Goal: Transaction & Acquisition: Book appointment/travel/reservation

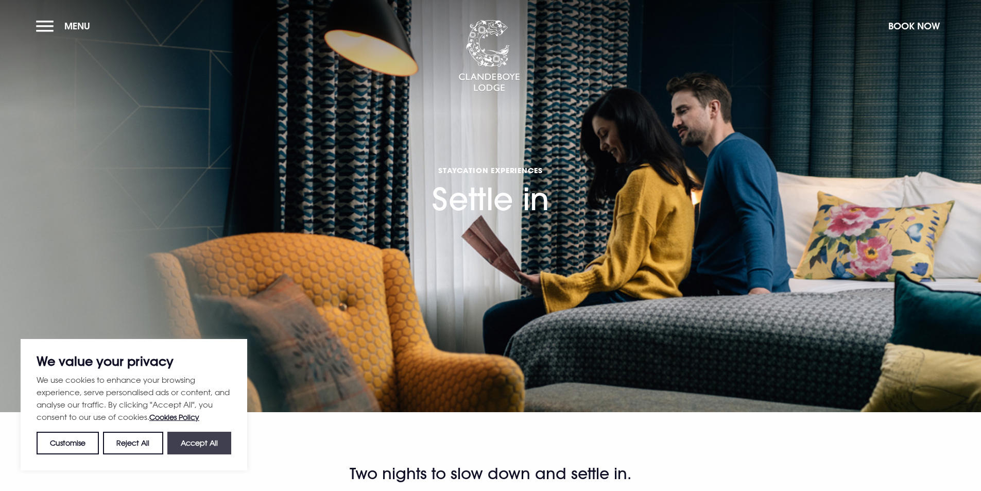
click at [183, 446] on button "Accept All" at bounding box center [199, 442] width 64 height 23
checkbox input "true"
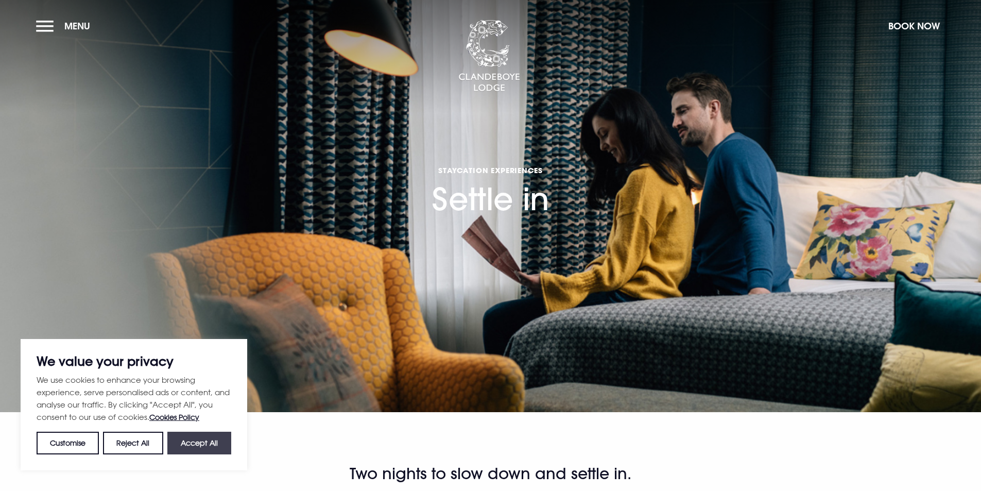
checkbox input "true"
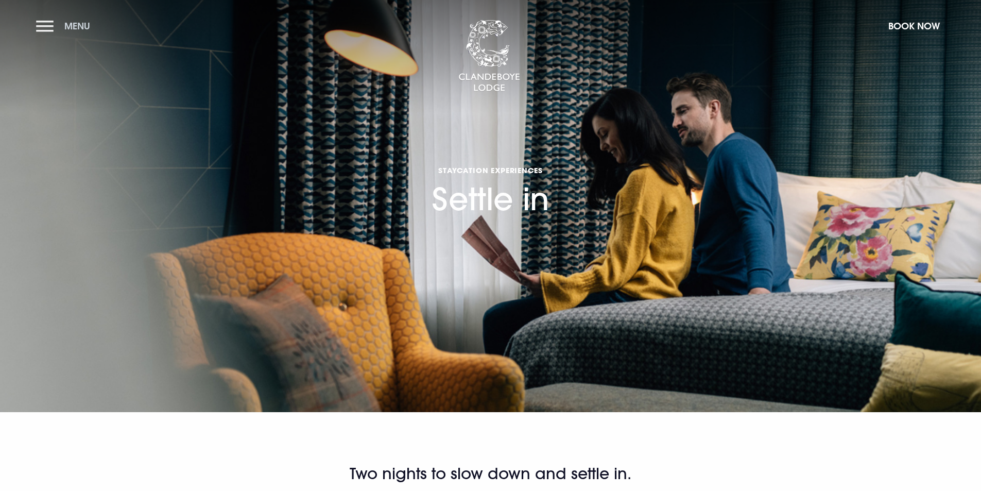
click at [50, 30] on button "Menu" at bounding box center [65, 26] width 59 height 22
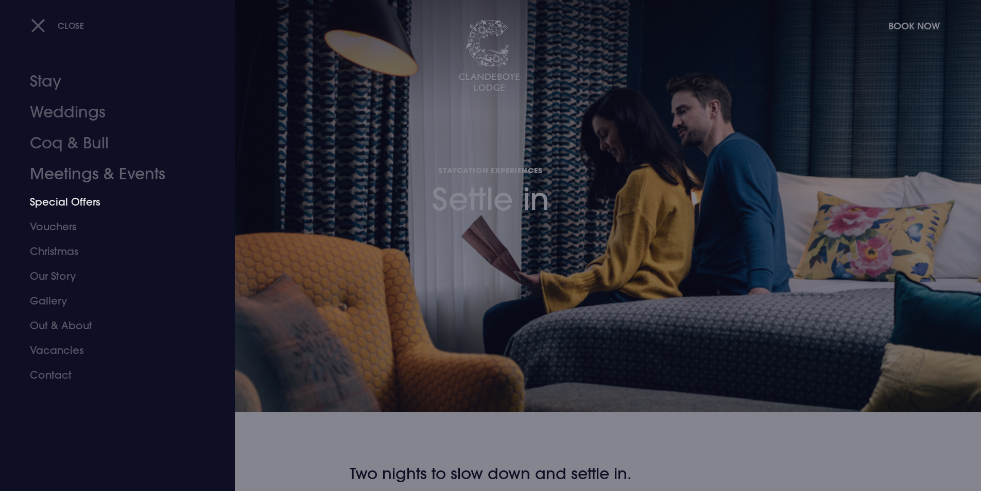
click at [78, 202] on link "Special Offers" at bounding box center [111, 201] width 163 height 25
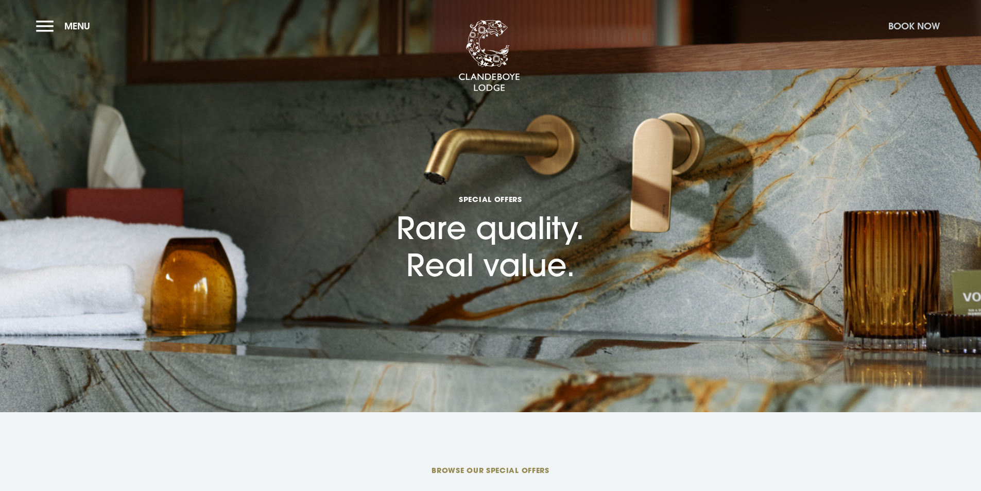
click at [911, 22] on button "Book Now" at bounding box center [914, 26] width 62 height 22
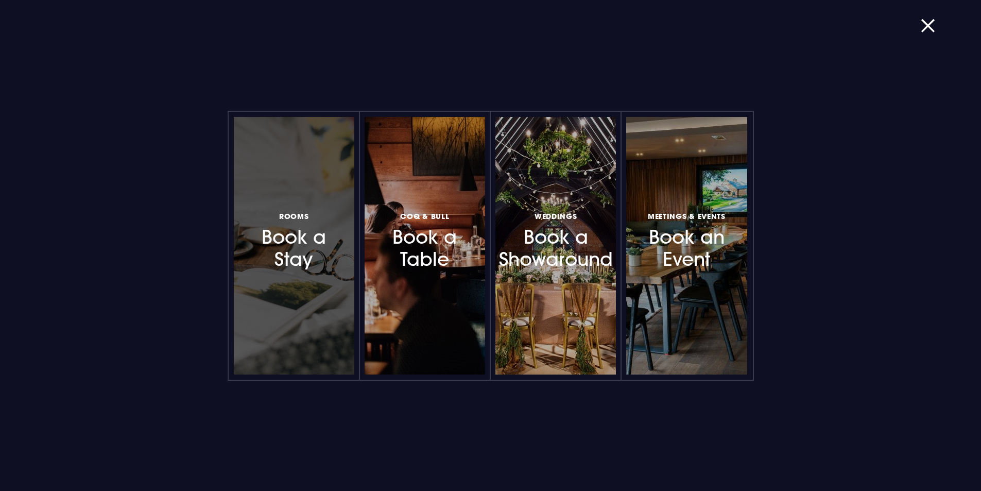
click at [303, 248] on h3 "Rooms Book a Stay" at bounding box center [294, 240] width 90 height 61
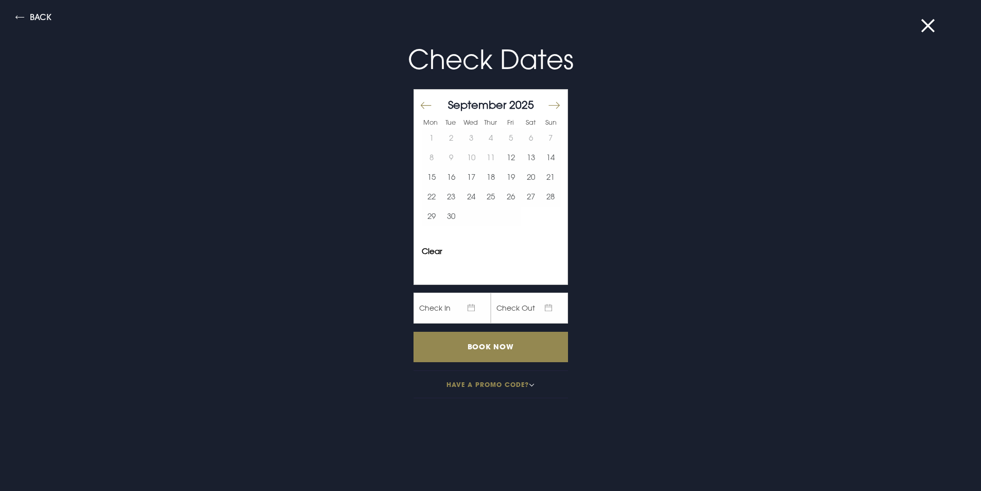
click at [547, 104] on button "Move forward to switch to the next month." at bounding box center [553, 106] width 12 height 22
click at [422, 216] on button "27" at bounding box center [432, 216] width 20 height 20
click at [465, 214] on button "29" at bounding box center [471, 216] width 20 height 20
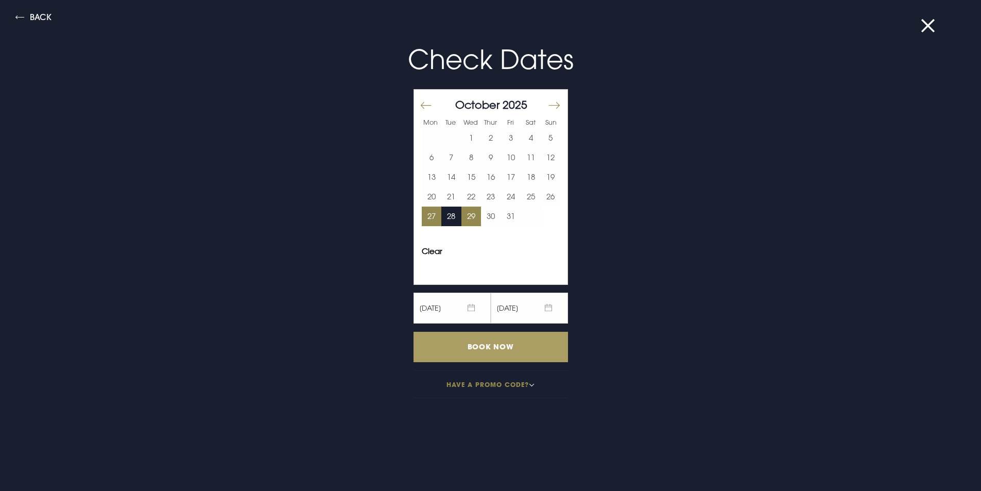
click at [493, 353] on input "Book Now" at bounding box center [490, 347] width 154 height 30
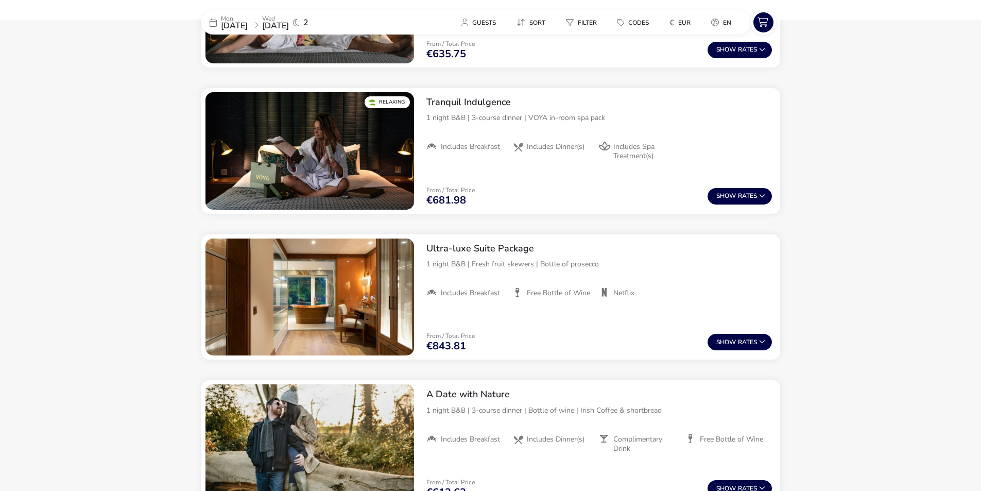
scroll to position [855, 0]
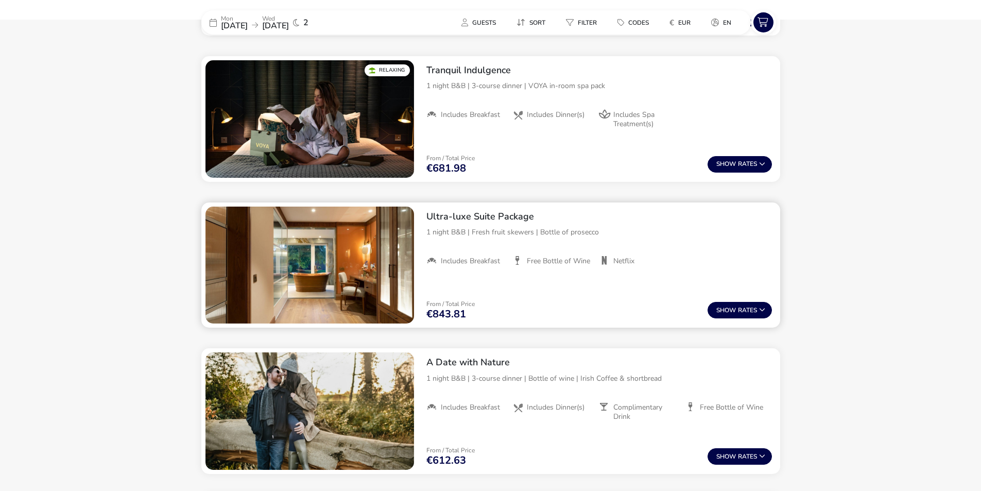
click at [303, 251] on img "1 / 1" at bounding box center [309, 264] width 209 height 117
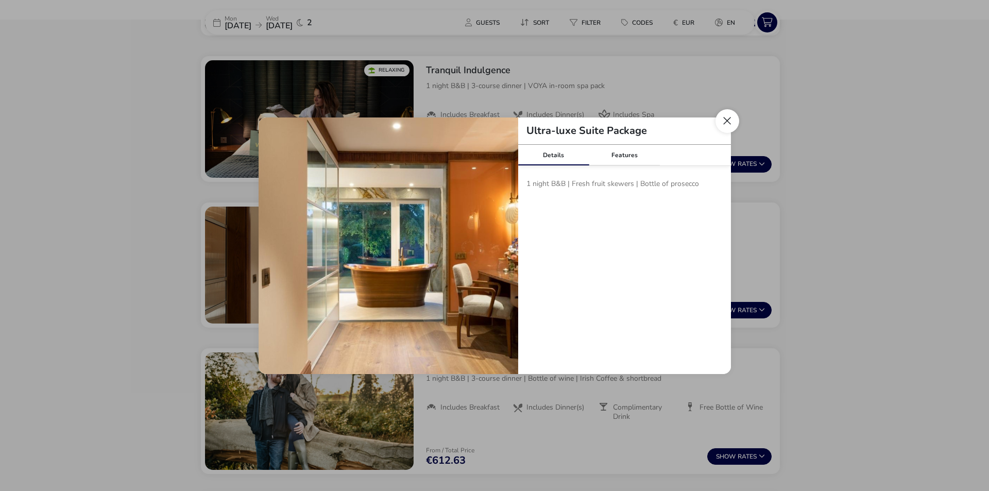
click at [724, 121] on button "Close modal" at bounding box center [727, 121] width 24 height 24
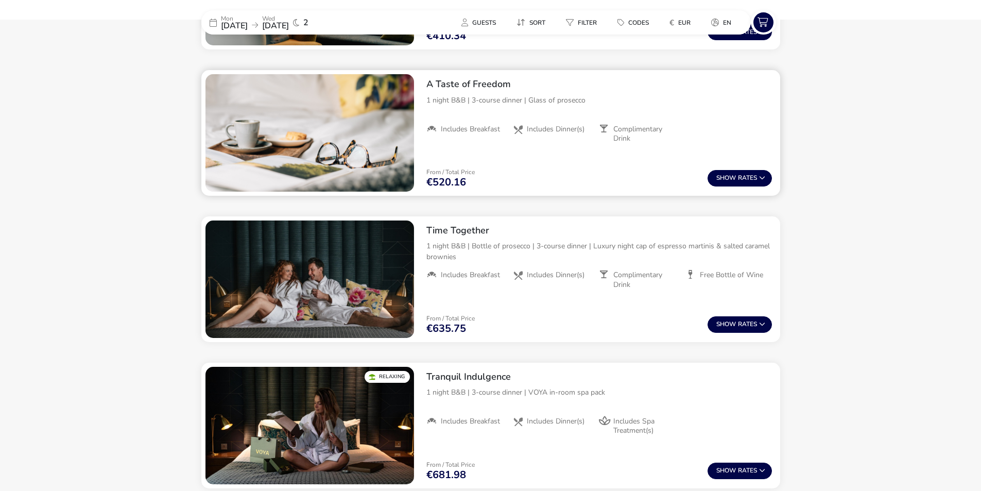
scroll to position [425, 0]
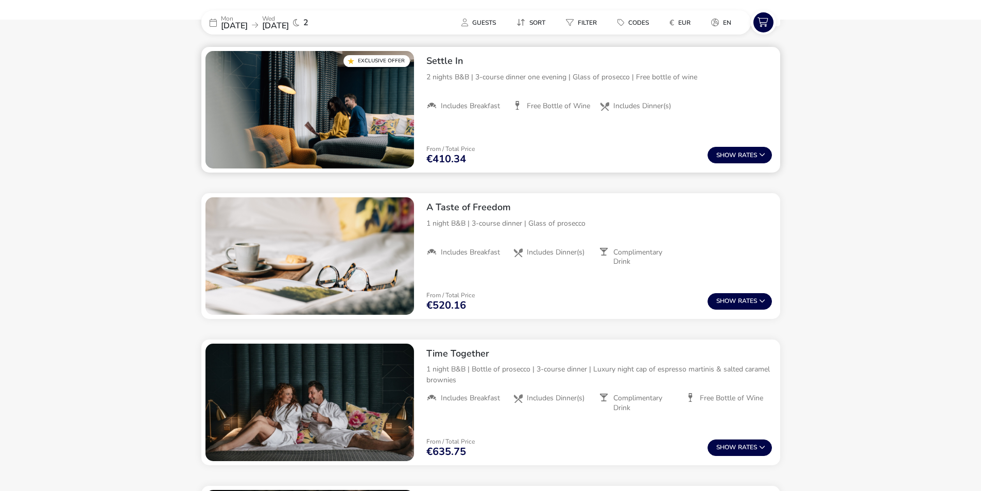
click at [299, 109] on img "1 / 1" at bounding box center [309, 109] width 209 height 117
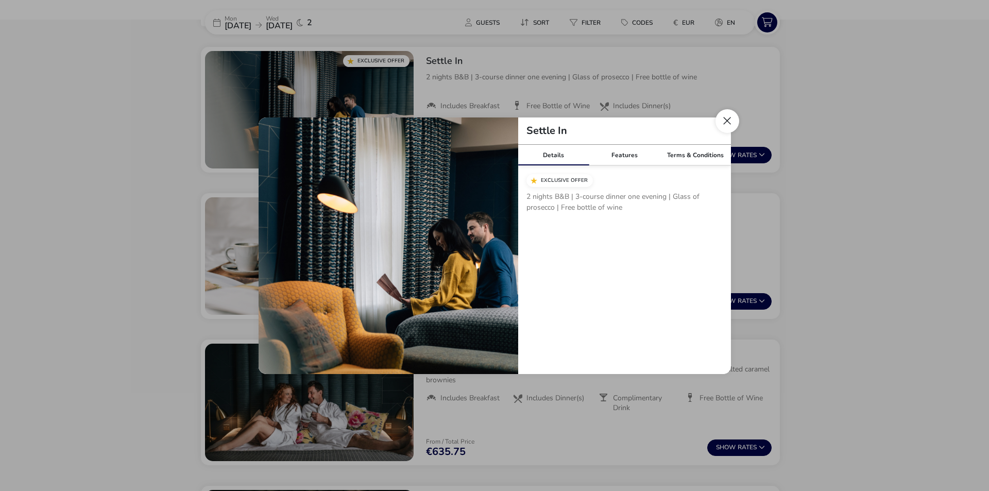
click at [728, 120] on button "Close modal" at bounding box center [727, 121] width 24 height 24
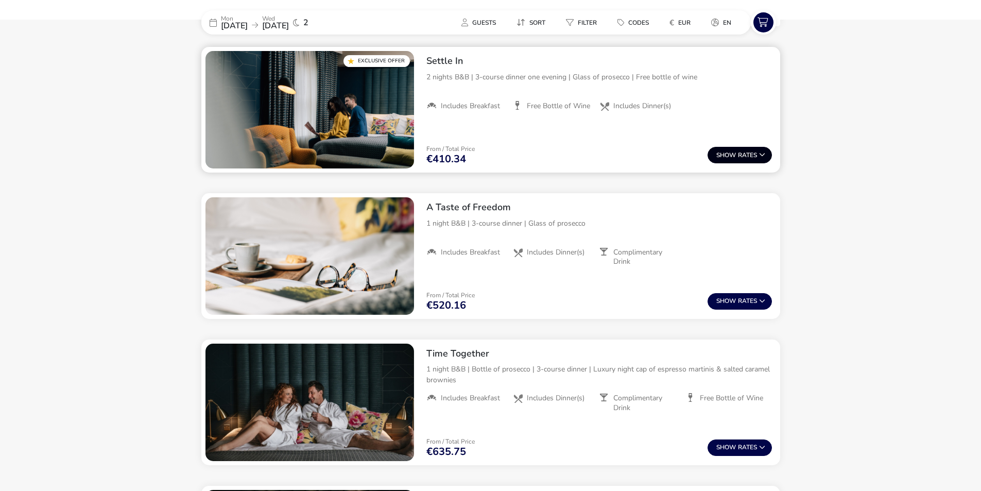
click at [733, 152] on span "Show" at bounding box center [727, 155] width 22 height 7
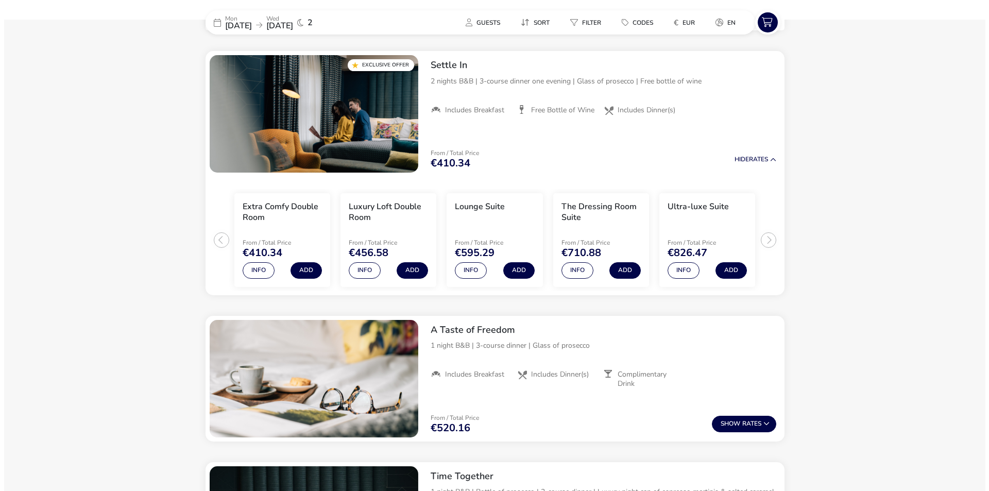
scroll to position [421, 0]
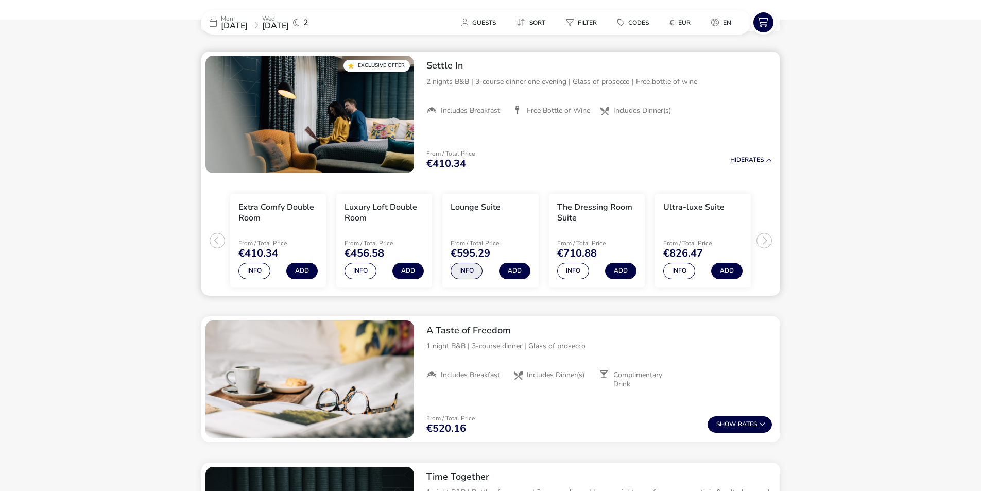
click at [467, 268] on button "Info" at bounding box center [467, 271] width 32 height 16
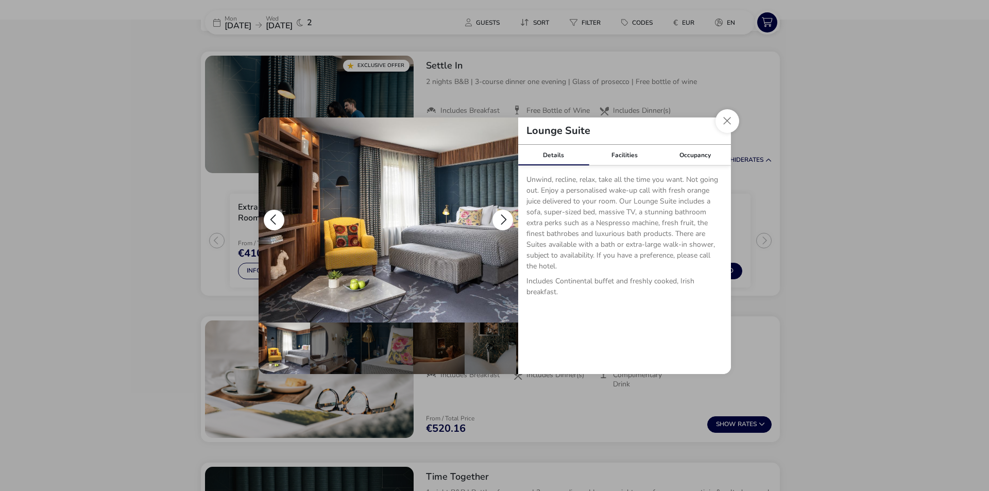
click at [505, 217] on button "details" at bounding box center [502, 220] width 21 height 21
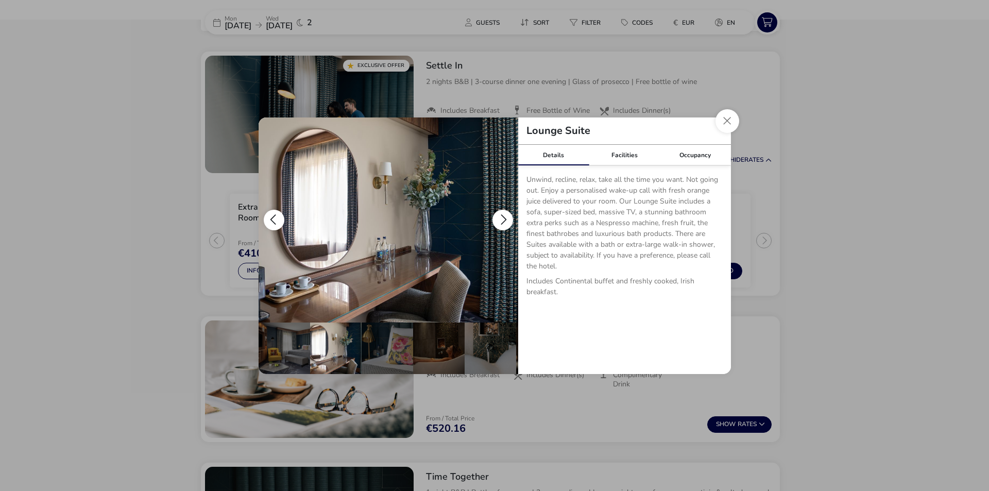
click at [505, 217] on button "details" at bounding box center [502, 220] width 21 height 21
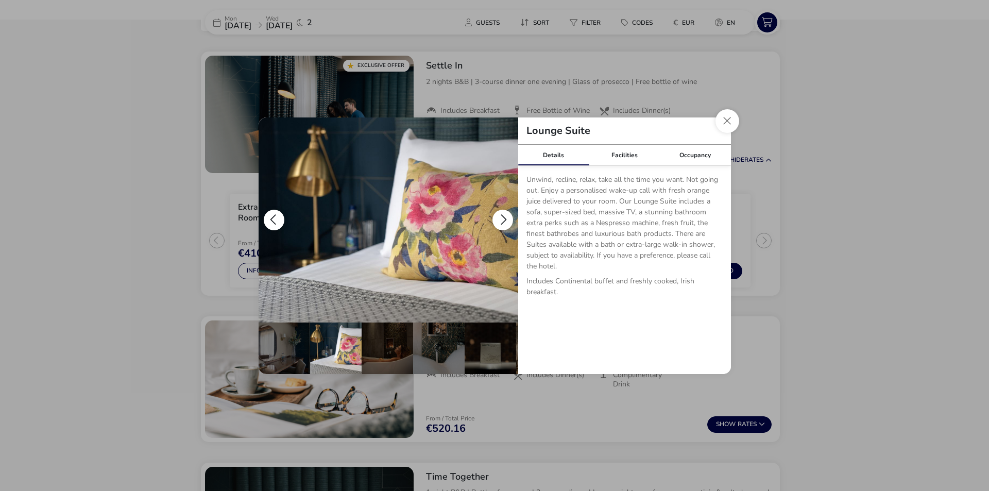
click at [505, 217] on button "details" at bounding box center [502, 220] width 21 height 21
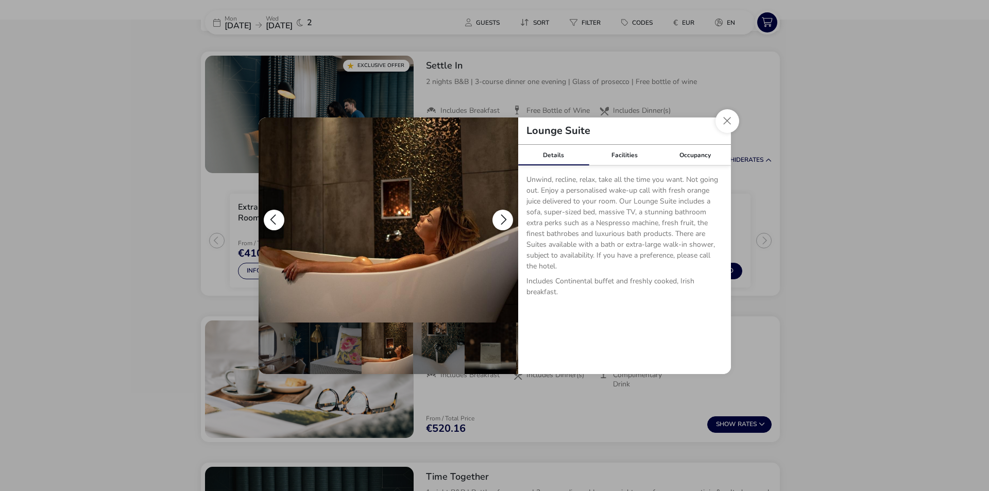
scroll to position [0, 103]
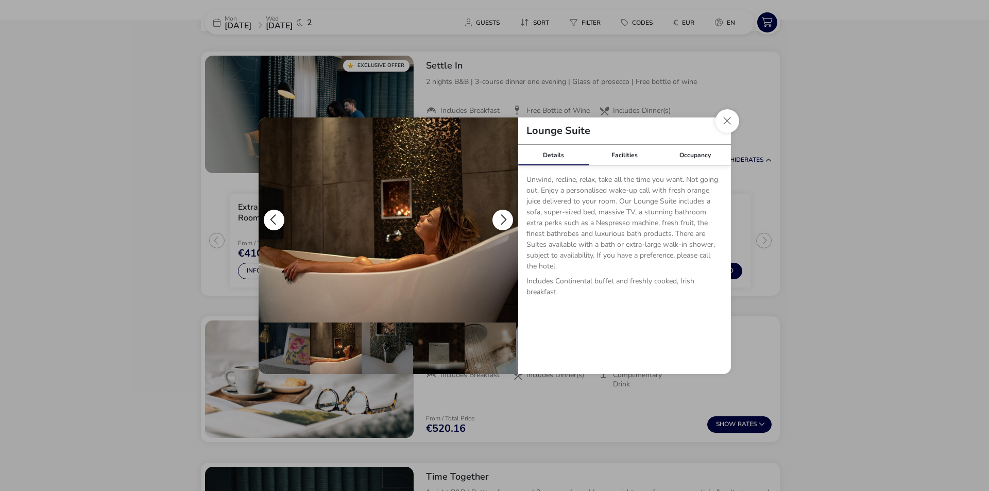
click at [505, 217] on button "details" at bounding box center [502, 220] width 21 height 21
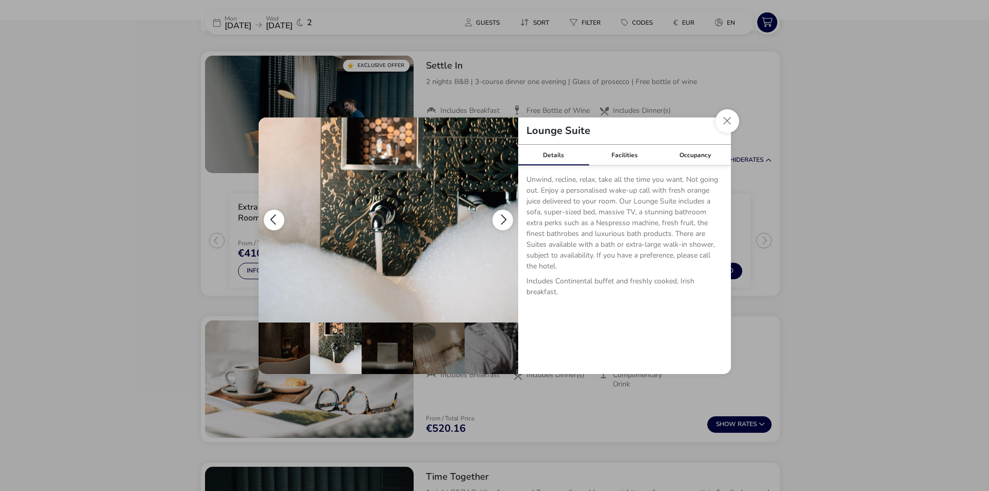
click at [505, 217] on button "details" at bounding box center [502, 220] width 21 height 21
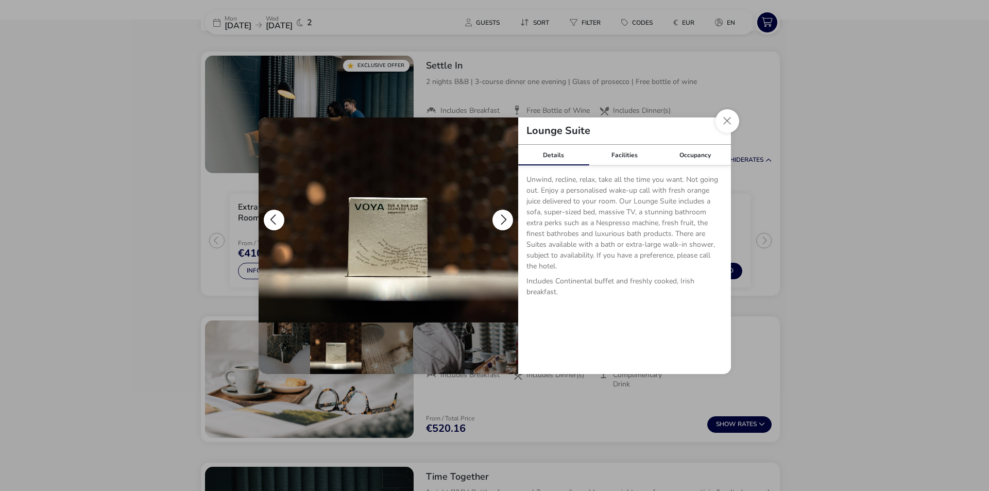
click at [505, 217] on button "details" at bounding box center [502, 220] width 21 height 21
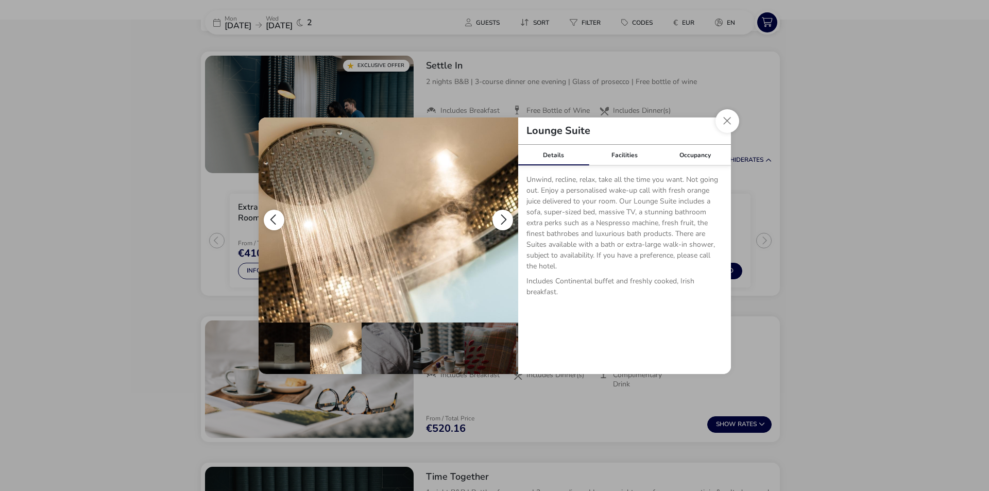
click at [505, 217] on button "details" at bounding box center [502, 220] width 21 height 21
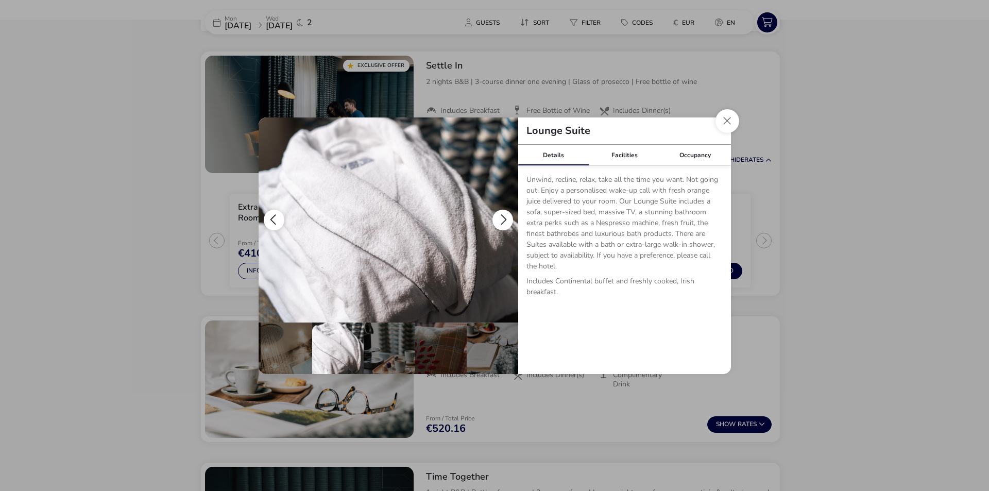
click at [505, 217] on button "details" at bounding box center [502, 220] width 21 height 21
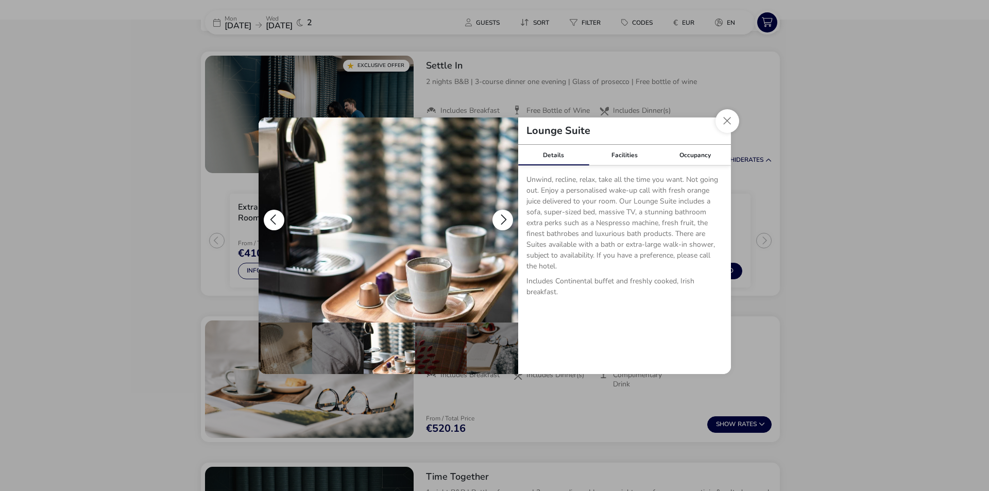
click at [505, 217] on button "details" at bounding box center [502, 220] width 21 height 21
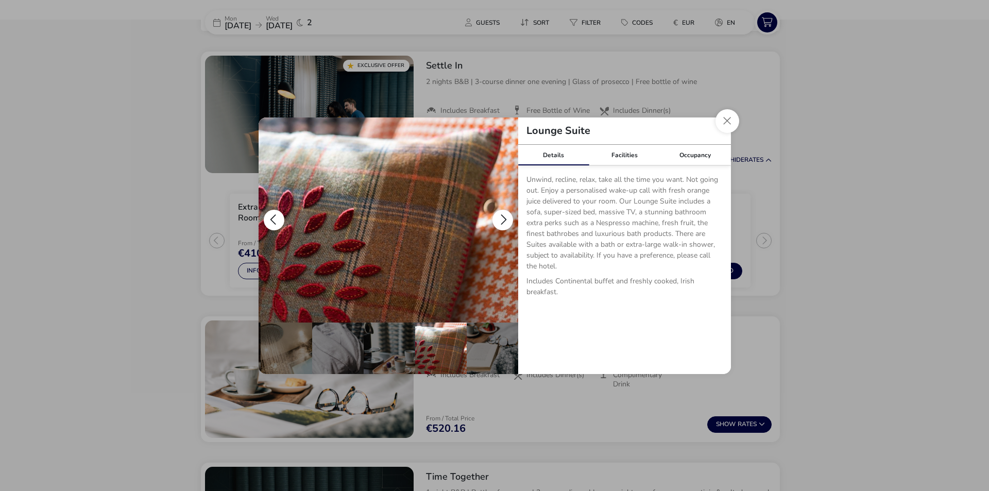
click at [505, 217] on button "details" at bounding box center [502, 220] width 21 height 21
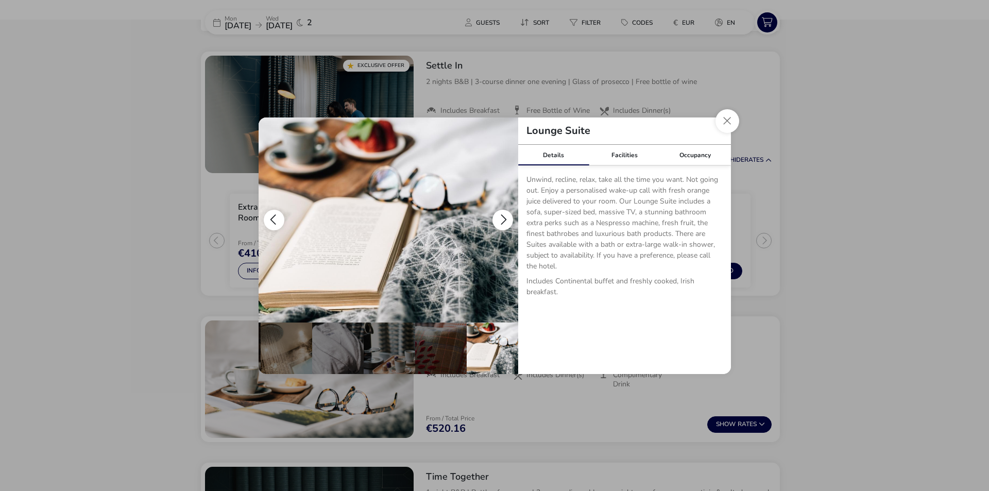
click at [505, 217] on button "details" at bounding box center [502, 220] width 21 height 21
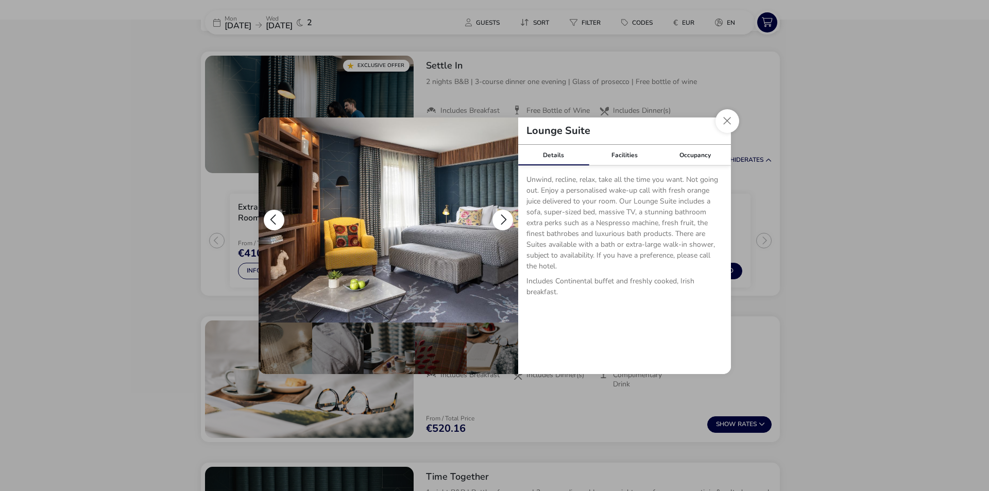
scroll to position [0, 0]
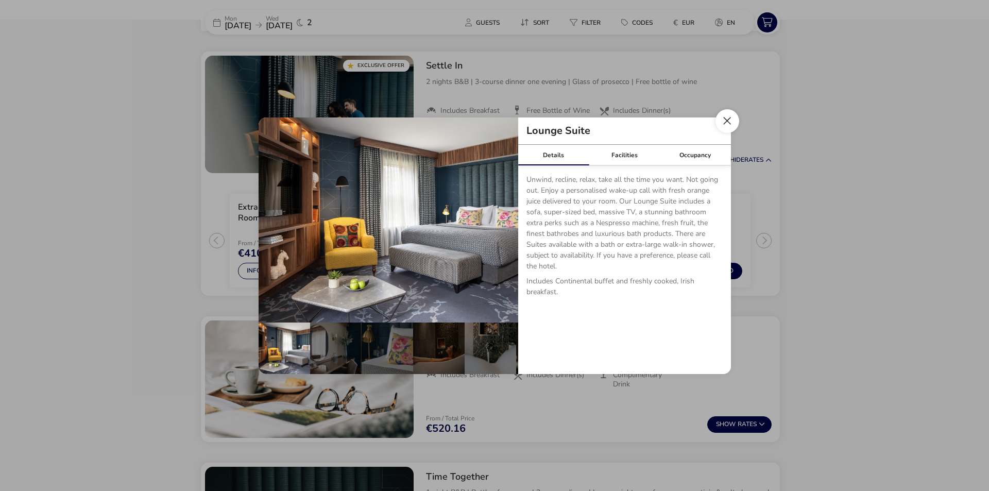
click at [730, 120] on button "Close dialog" at bounding box center [727, 121] width 24 height 24
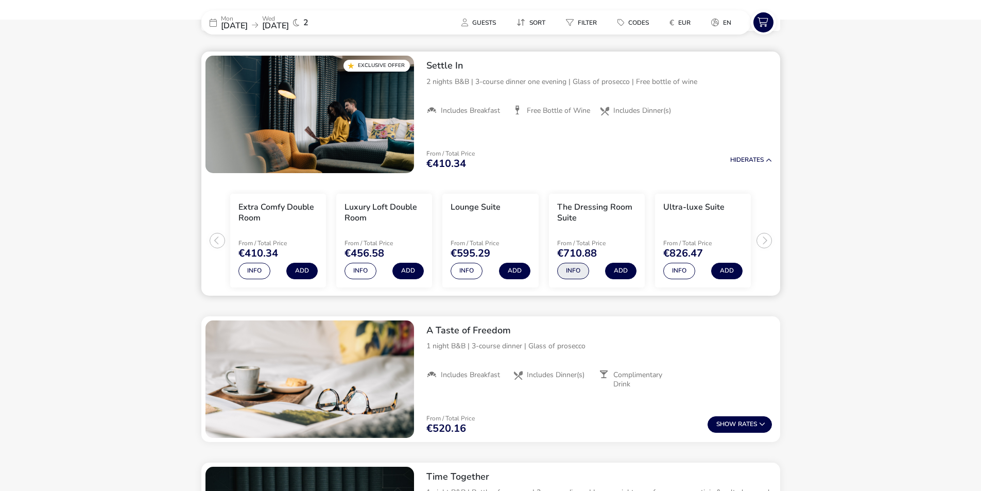
click at [582, 272] on button "Info" at bounding box center [573, 271] width 32 height 16
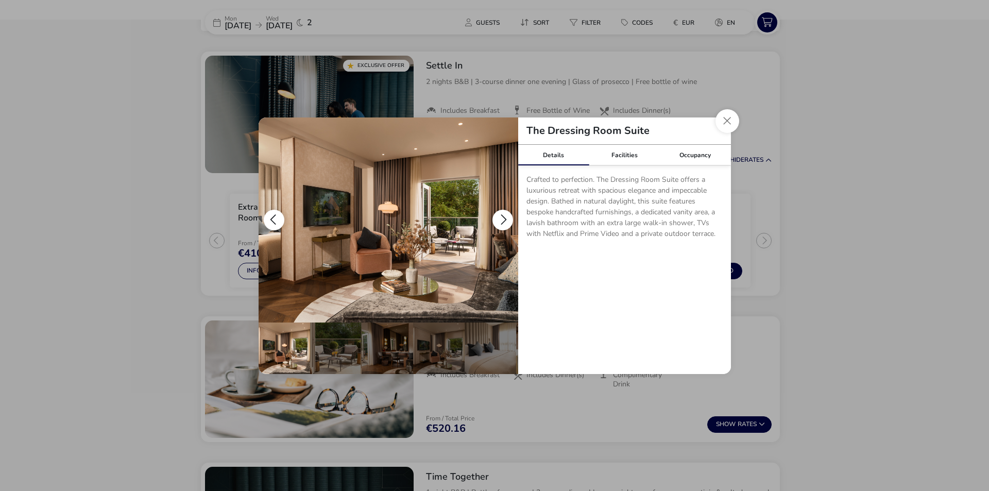
click at [500, 214] on button "details" at bounding box center [502, 220] width 21 height 21
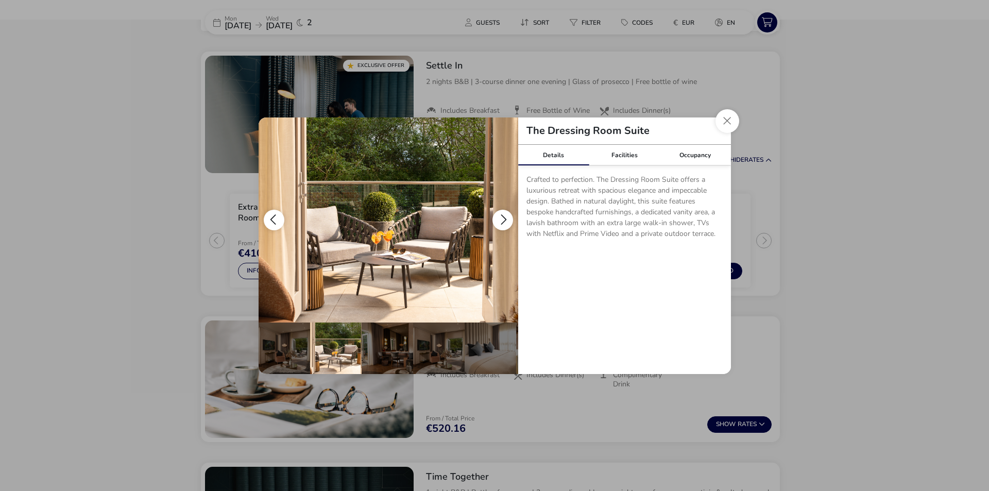
click at [500, 214] on button "details" at bounding box center [502, 220] width 21 height 21
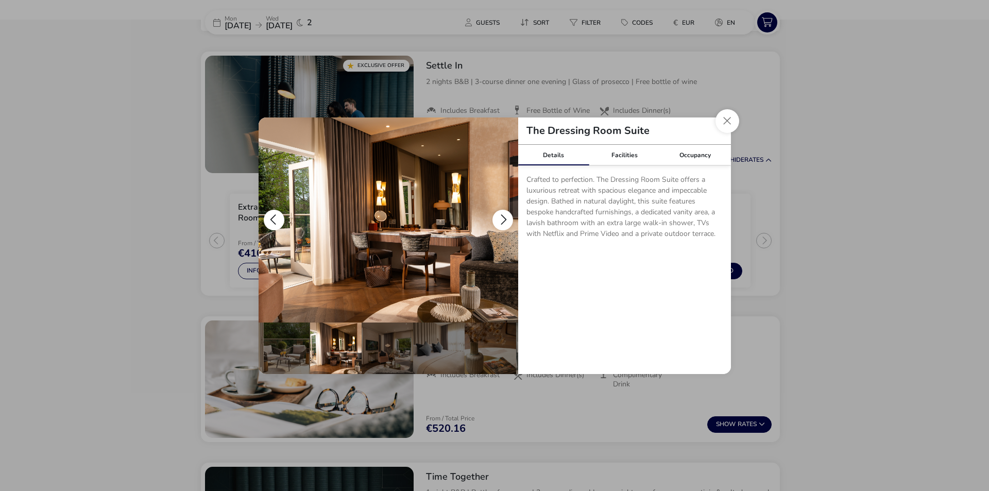
click at [500, 214] on button "details" at bounding box center [502, 220] width 21 height 21
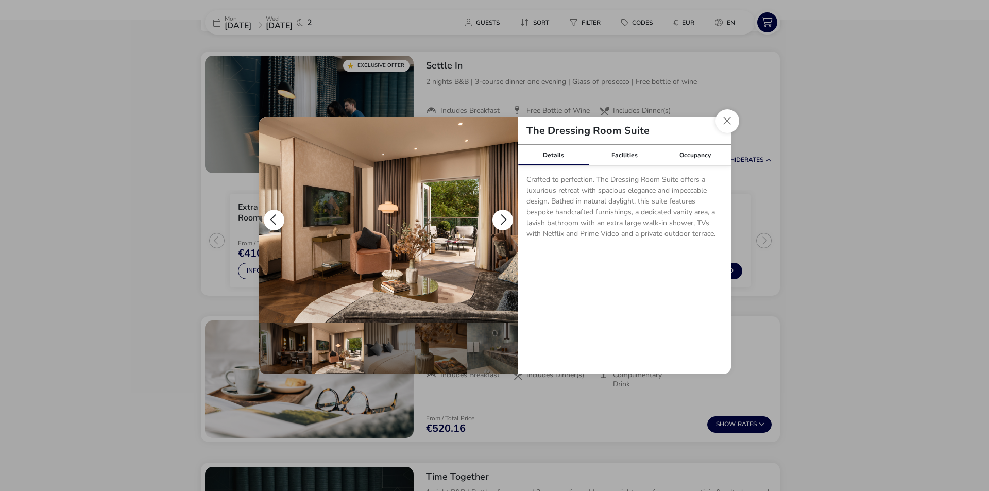
click at [500, 214] on button "details" at bounding box center [502, 220] width 21 height 21
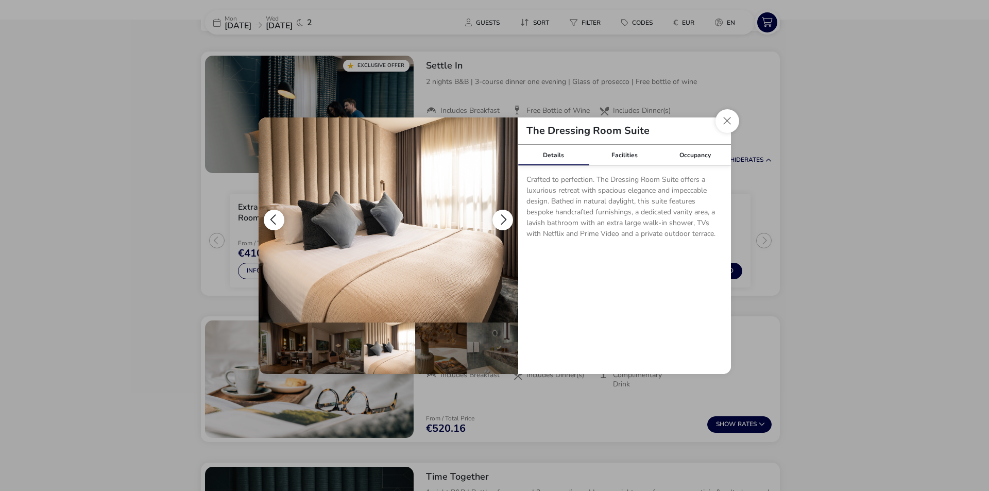
click at [500, 214] on button "details" at bounding box center [502, 220] width 21 height 21
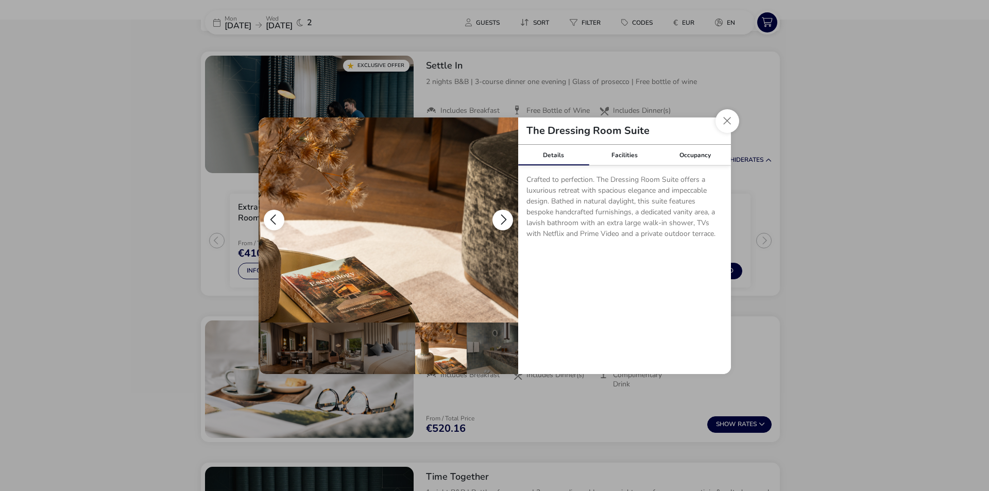
click at [500, 214] on button "details" at bounding box center [502, 220] width 21 height 21
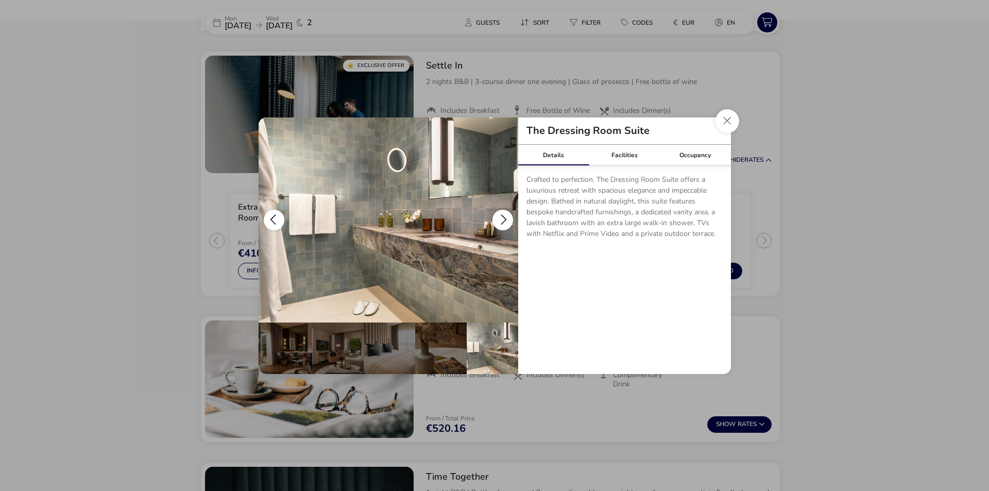
click at [500, 214] on button "details" at bounding box center [502, 220] width 21 height 21
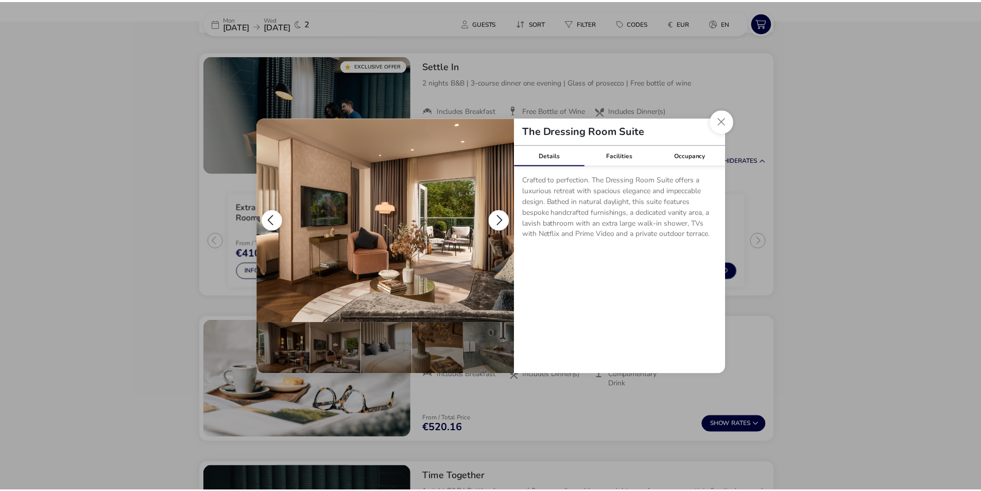
scroll to position [0, 0]
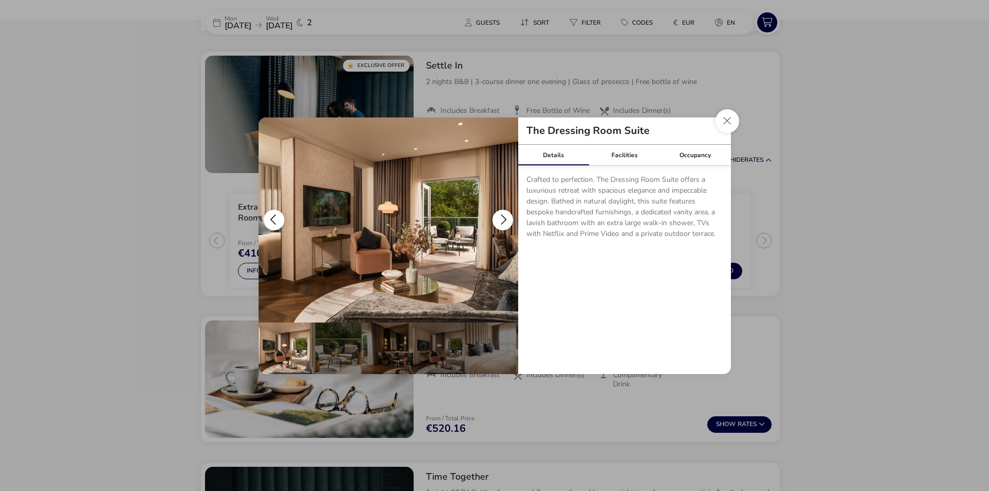
click at [500, 214] on button "details" at bounding box center [502, 220] width 21 height 21
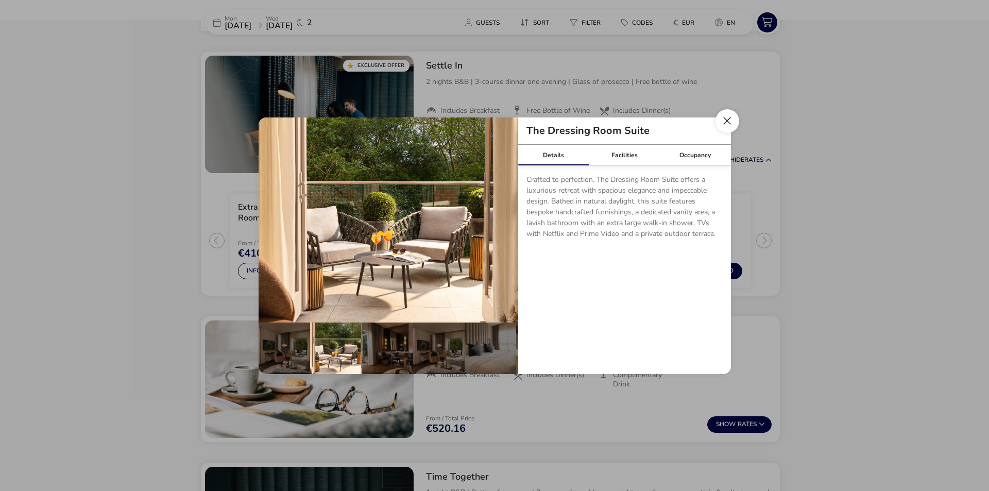
click at [723, 121] on button "Close dialog" at bounding box center [727, 121] width 24 height 24
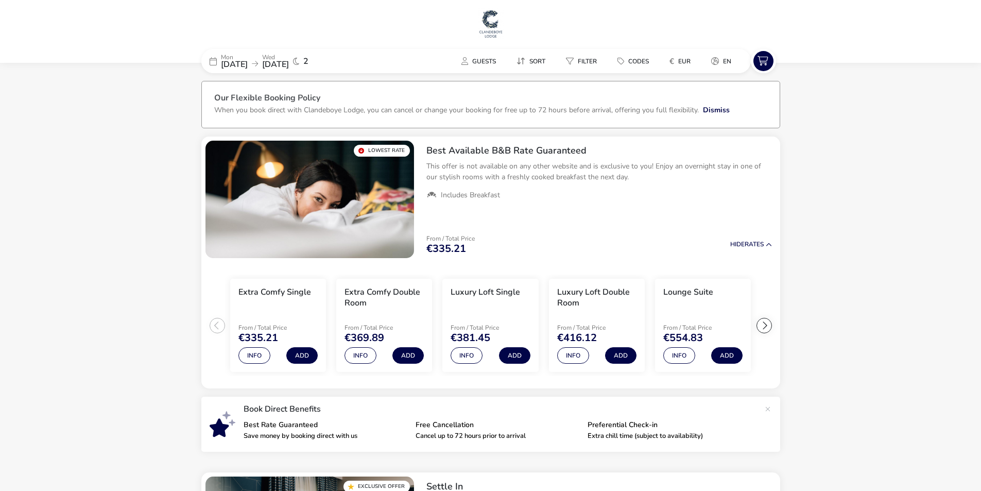
drag, startPoint x: 76, startPoint y: 164, endPoint x: 82, endPoint y: -20, distance: 184.5
click at [493, 31] on img at bounding box center [491, 23] width 26 height 31
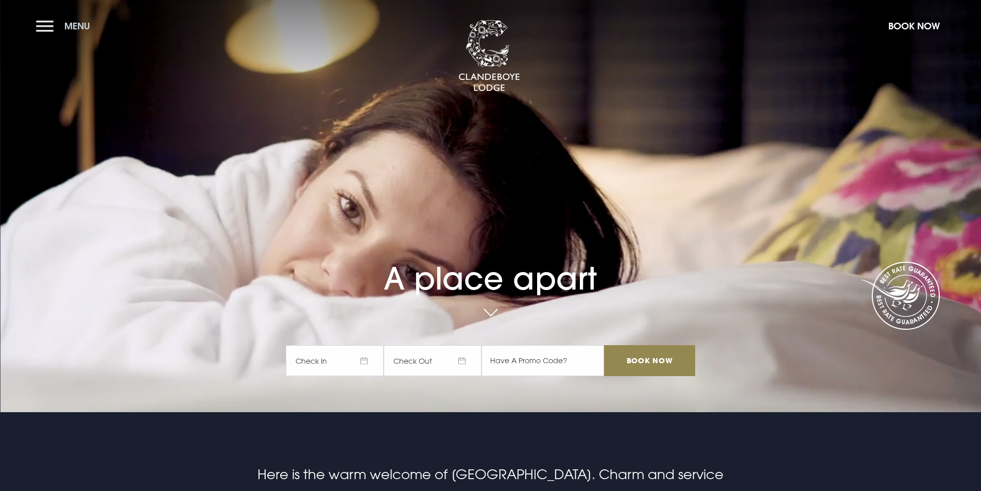
click at [43, 24] on button "Menu" at bounding box center [65, 26] width 59 height 22
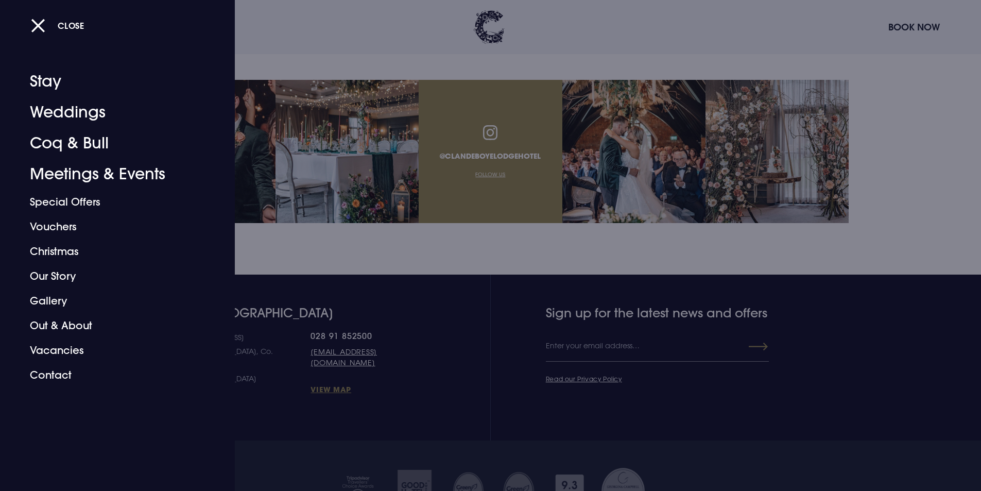
scroll to position [4058, 0]
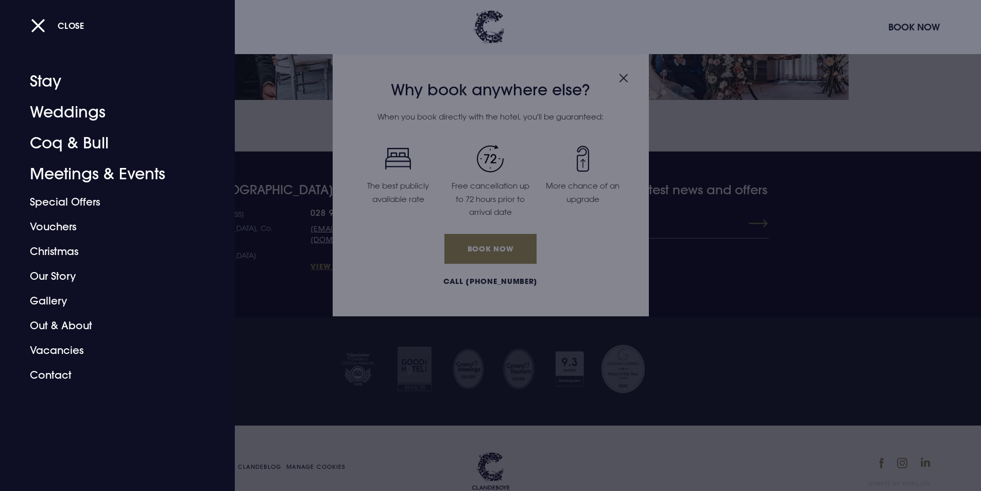
click at [660, 464] on div at bounding box center [490, 245] width 981 height 491
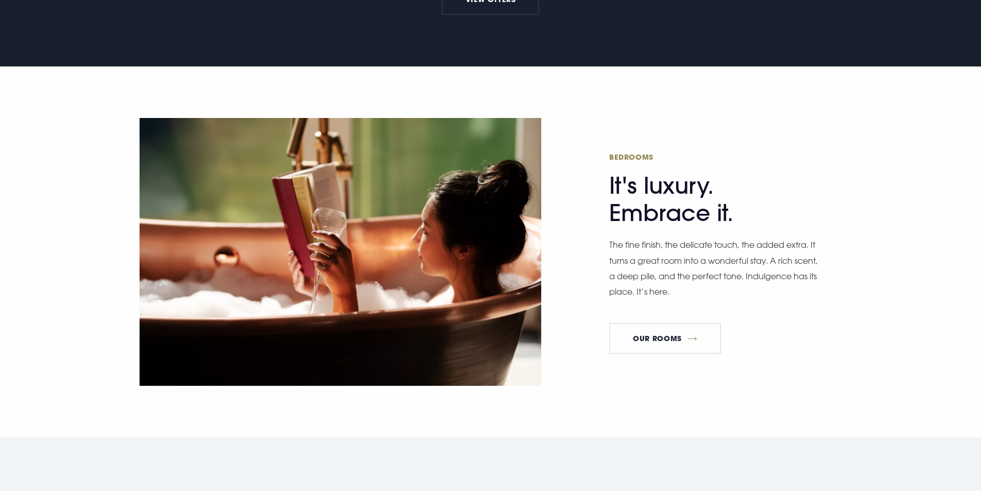
scroll to position [0, 0]
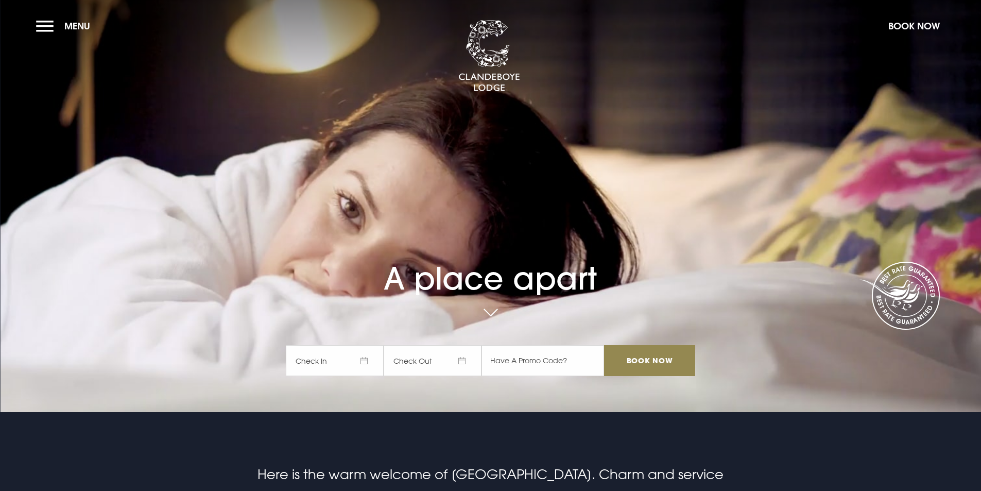
drag, startPoint x: 528, startPoint y: 366, endPoint x: 512, endPoint y: 153, distance: 213.8
click at [48, 25] on button "Menu" at bounding box center [65, 26] width 59 height 22
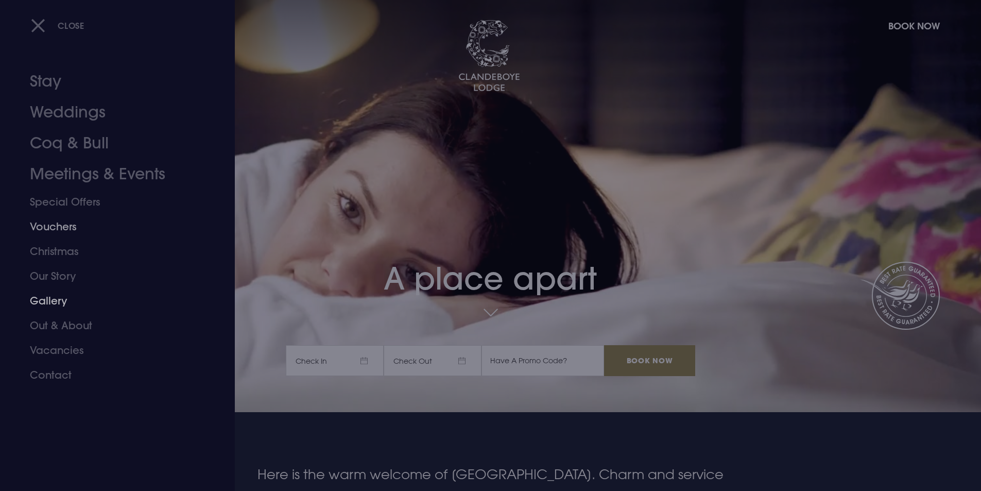
click at [61, 297] on link "Gallery" at bounding box center [111, 300] width 163 height 25
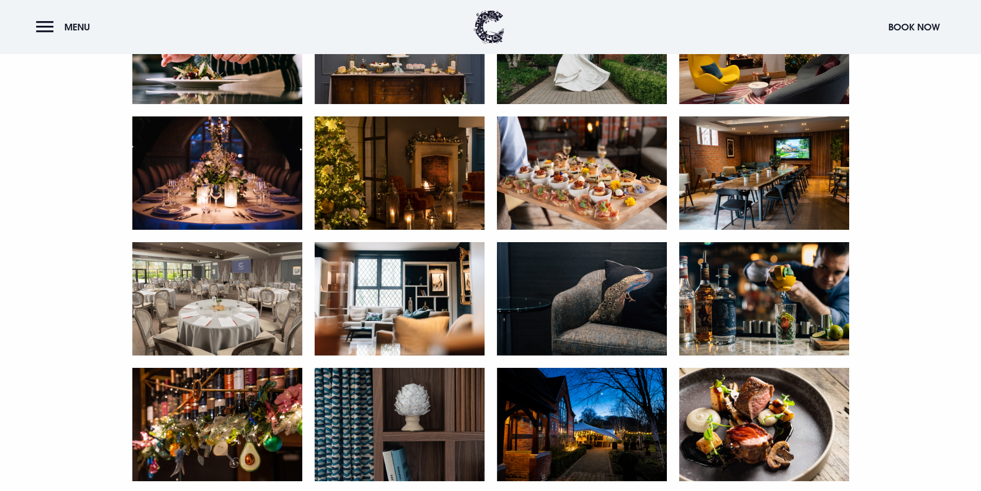
scroll to position [2060, 0]
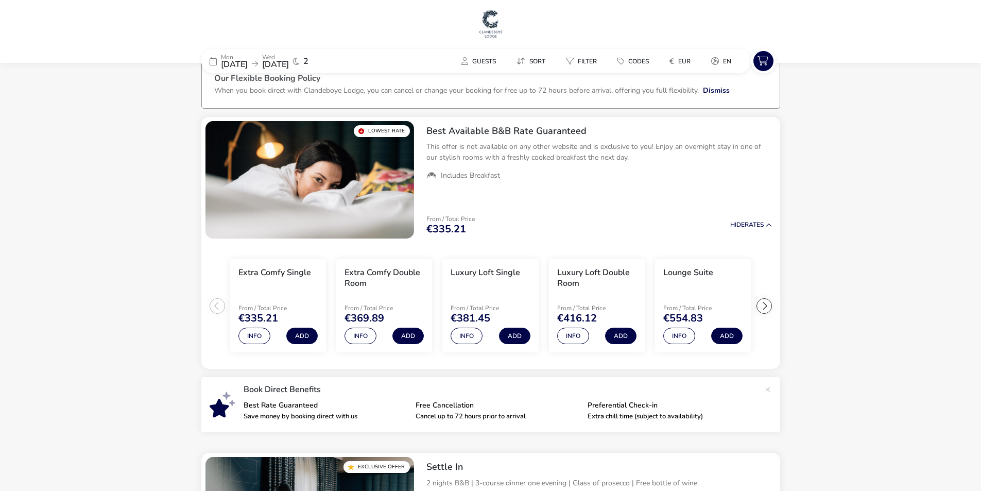
scroll to position [42, 0]
